Goal: Obtain resource: Obtain resource

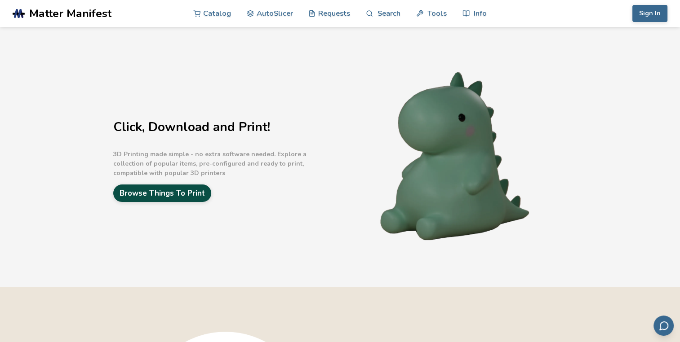
click at [192, 186] on link "Browse Things To Print" at bounding box center [162, 194] width 98 height 18
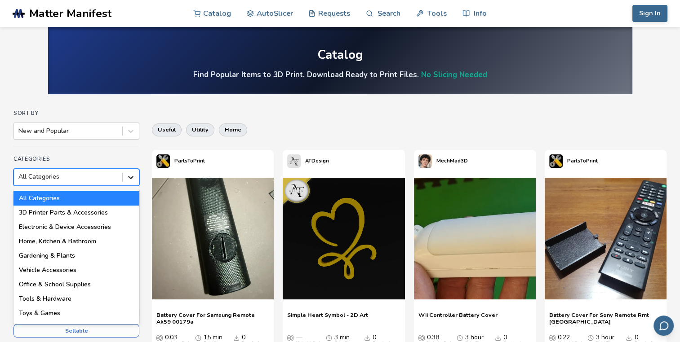
click at [129, 180] on icon at bounding box center [130, 177] width 9 height 9
click at [40, 315] on div "Toys & Games" at bounding box center [76, 313] width 126 height 14
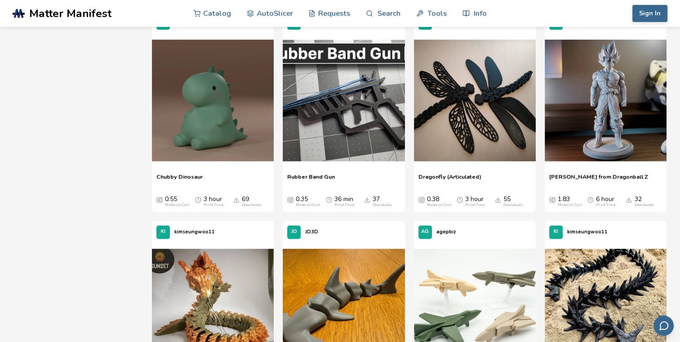
scroll to position [1188, 0]
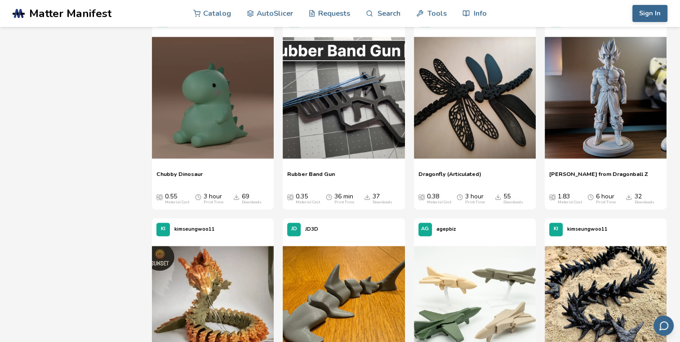
click at [598, 171] on span "[PERSON_NAME] from Dragonball Z" at bounding box center [598, 177] width 99 height 13
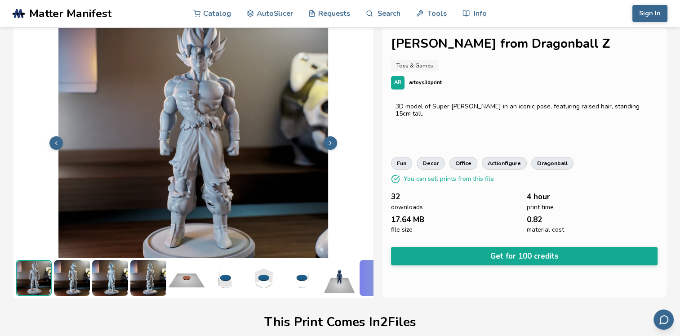
scroll to position [0, 4]
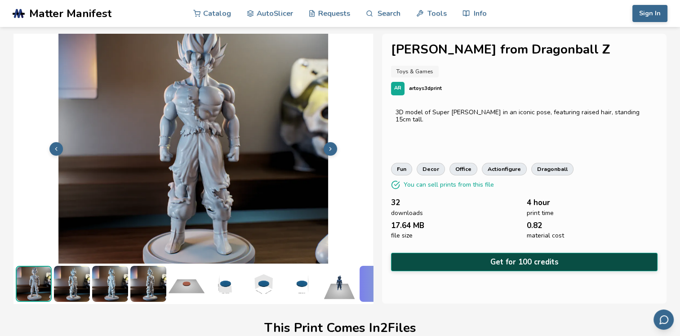
click at [523, 258] on button "Get for 100 credits" at bounding box center [524, 261] width 266 height 18
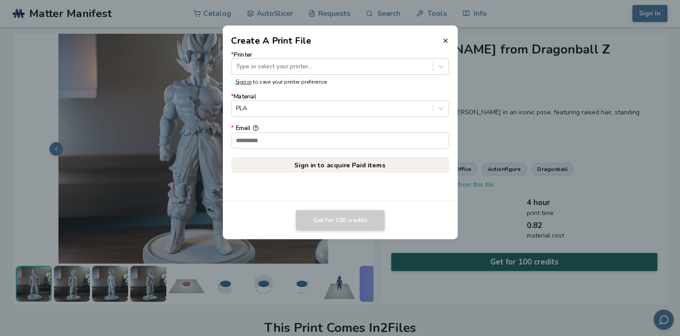
scroll to position [0, 0]
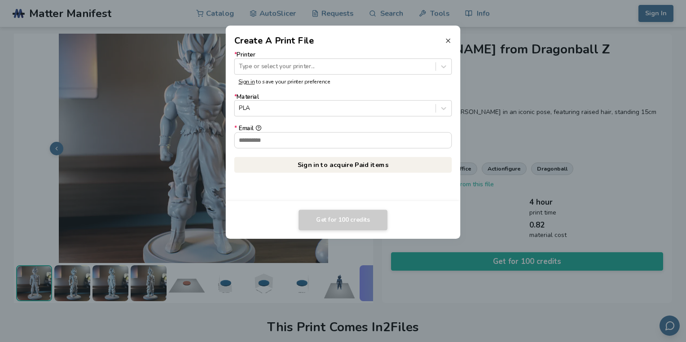
click at [448, 41] on icon at bounding box center [448, 40] width 7 height 7
